Goal: Complete application form

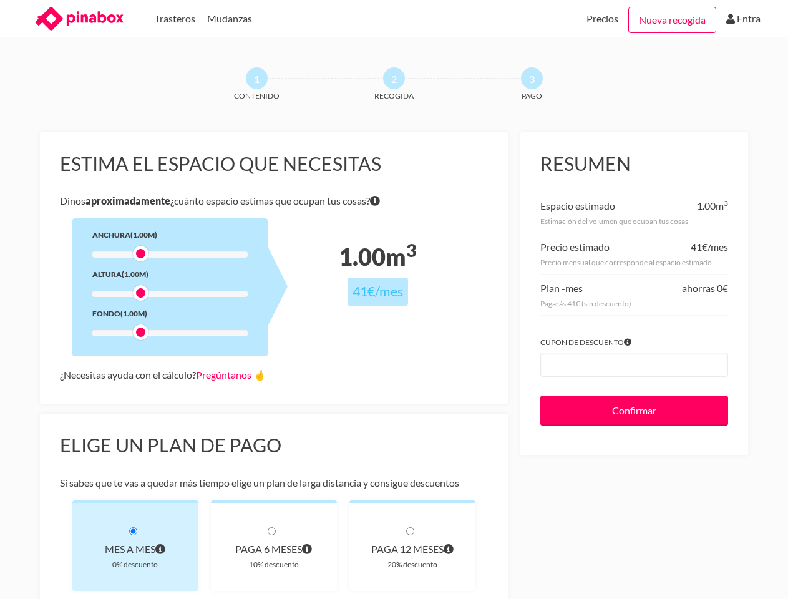
click at [170, 255] on div at bounding box center [169, 254] width 155 height 6
click at [140, 253] on div at bounding box center [141, 254] width 16 height 16
click at [170, 294] on div at bounding box center [169, 294] width 155 height 6
click at [140, 293] on div at bounding box center [169, 294] width 155 height 6
click at [170, 333] on div at bounding box center [169, 333] width 155 height 6
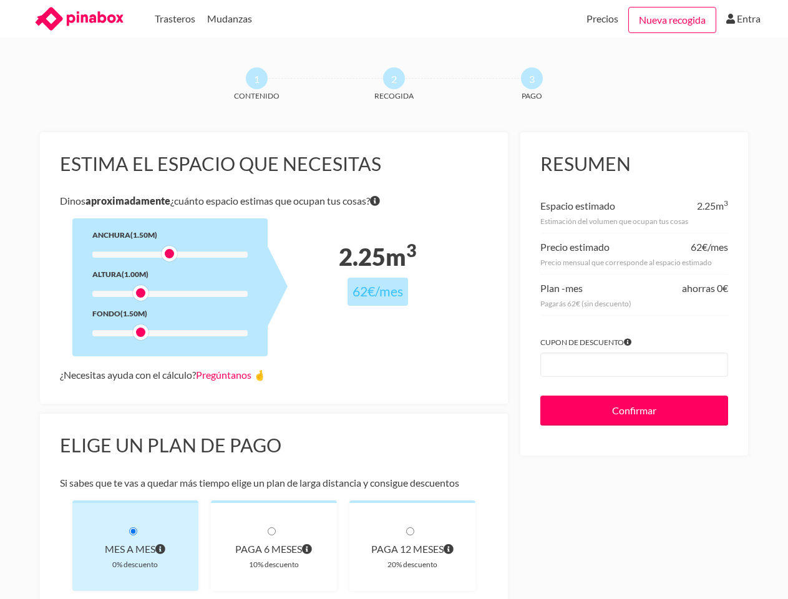
click at [140, 332] on div at bounding box center [141, 332] width 16 height 16
click at [234, 374] on link "Pregúntanos 🤞" at bounding box center [231, 375] width 70 height 12
click at [135, 545] on div "Mes a mes" at bounding box center [135, 548] width 86 height 17
click at [274, 545] on div "paga 6 meses" at bounding box center [274, 548] width 86 height 17
radio input "true"
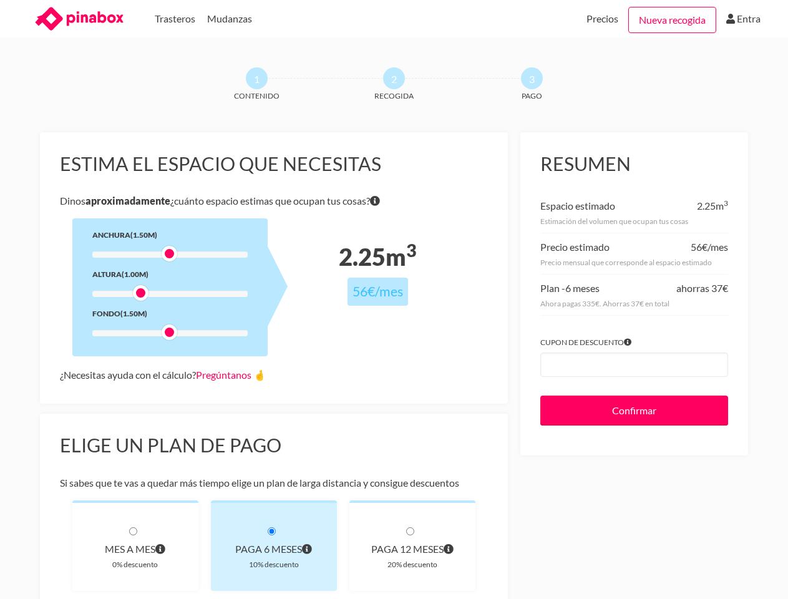
click at [412, 545] on div "paga 12 meses" at bounding box center [412, 548] width 86 height 17
radio input "true"
